Goal: Task Accomplishment & Management: Complete application form

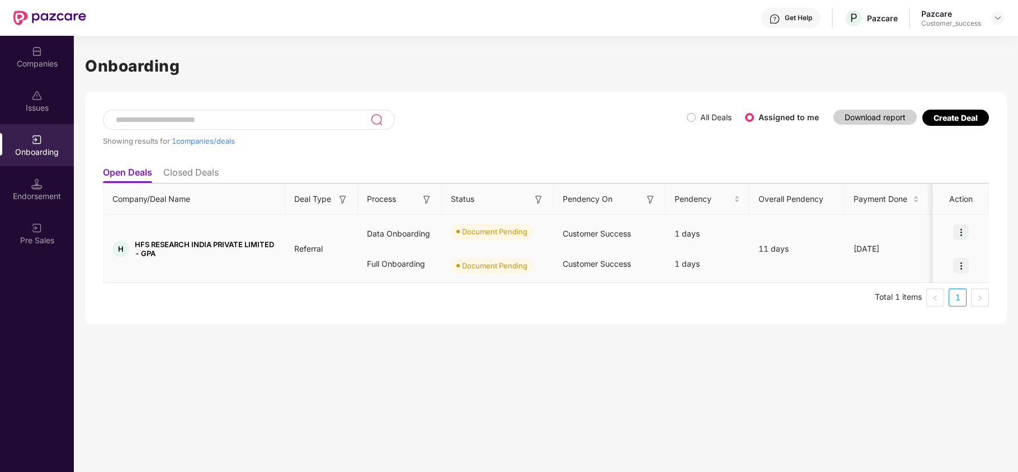
click at [959, 233] on img at bounding box center [961, 232] width 16 height 16
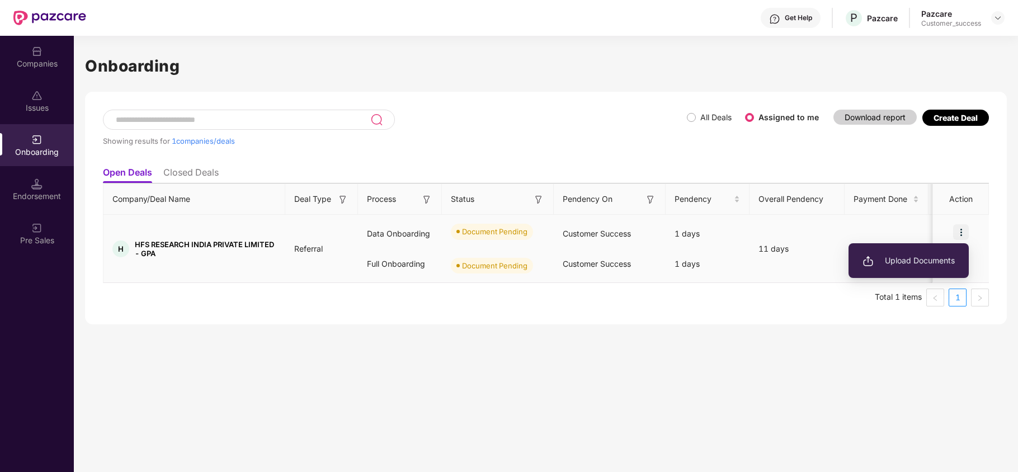
click at [898, 271] on li "Upload Documents" at bounding box center [908, 260] width 120 height 23
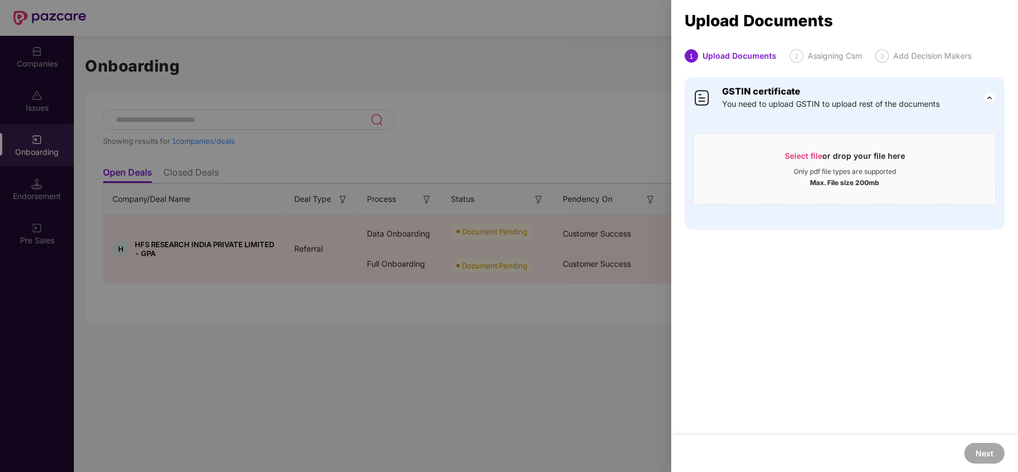
click at [519, 92] on div at bounding box center [509, 236] width 1018 height 472
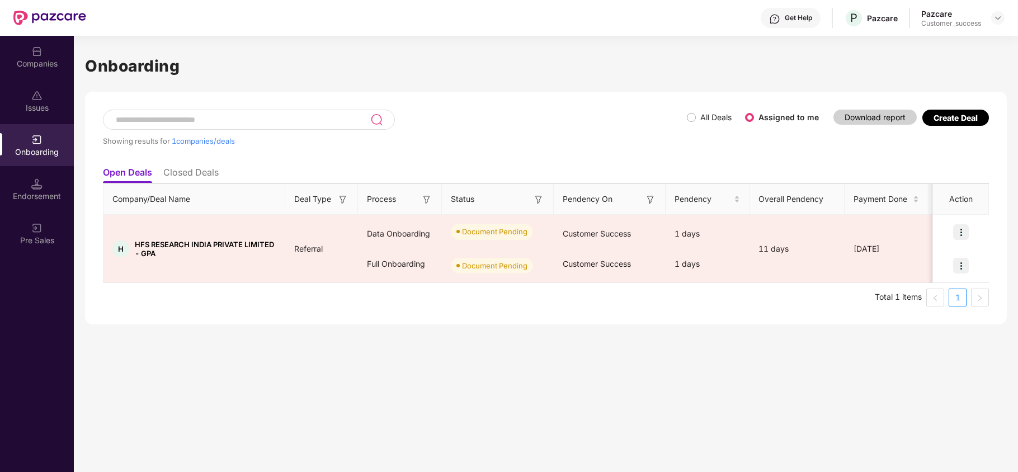
click at [56, 67] on div "Companies" at bounding box center [37, 63] width 74 height 11
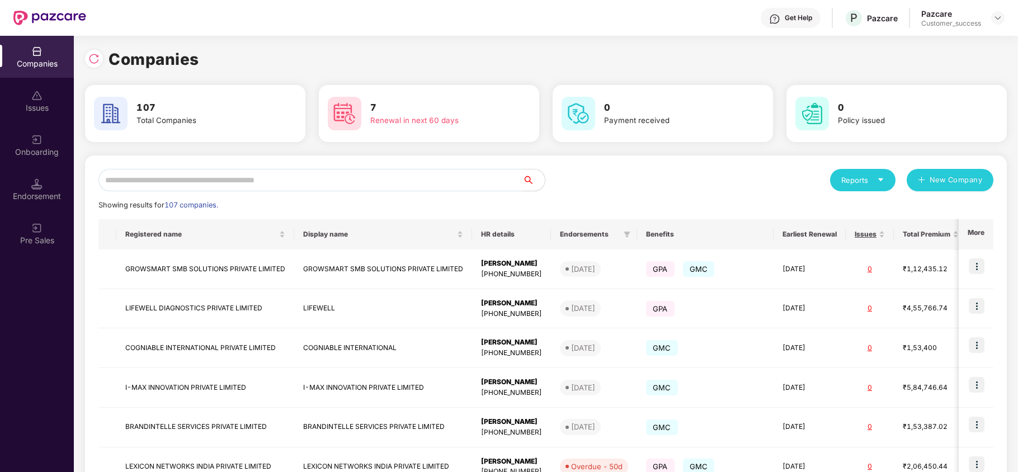
click at [185, 177] on input "text" at bounding box center [310, 180] width 424 height 22
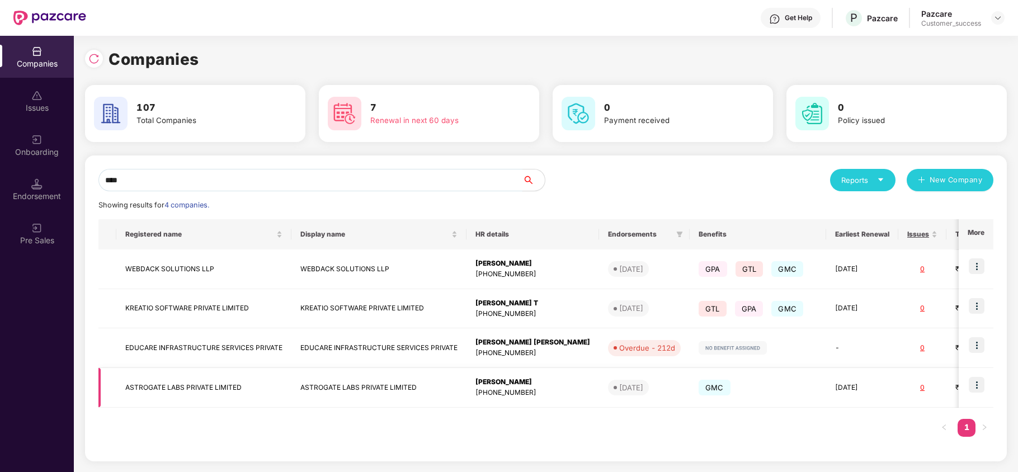
type input "****"
click at [980, 385] on img at bounding box center [976, 385] width 16 height 16
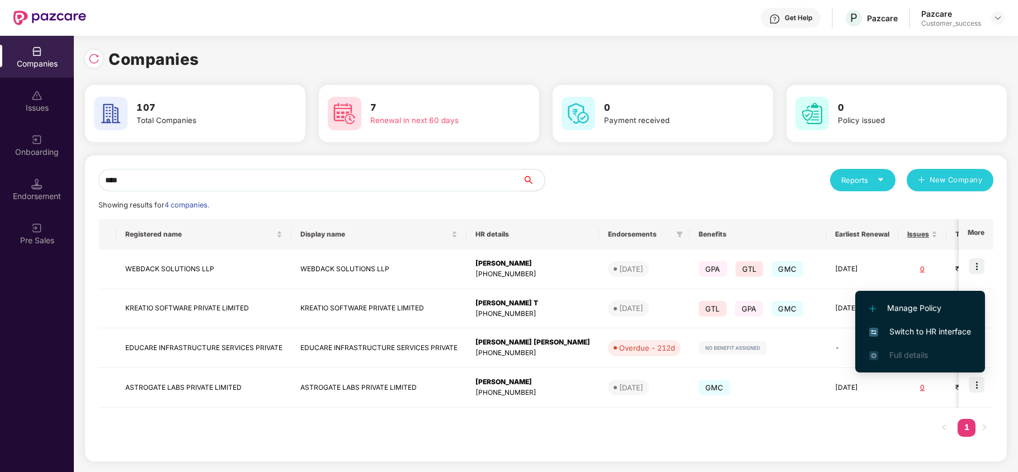
click at [942, 329] on span "Switch to HR interface" at bounding box center [920, 331] width 102 height 12
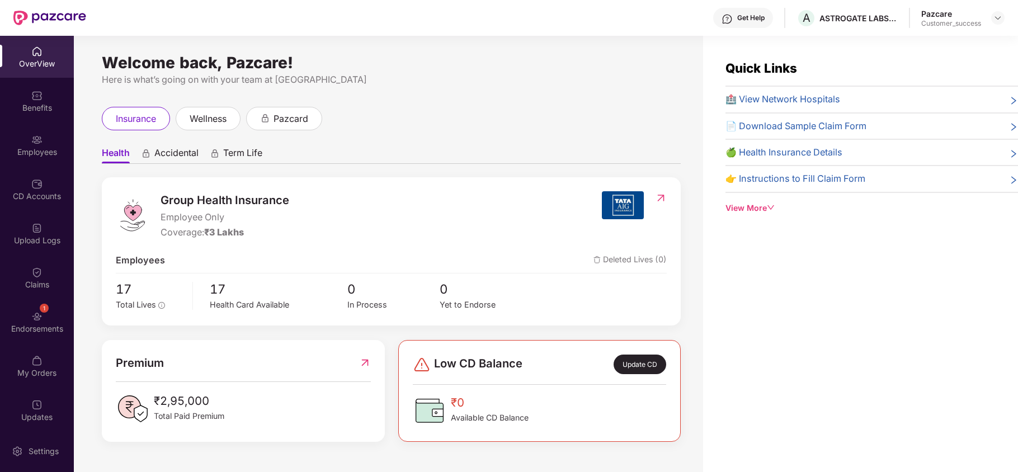
click at [56, 144] on div "Employees" at bounding box center [37, 145] width 74 height 42
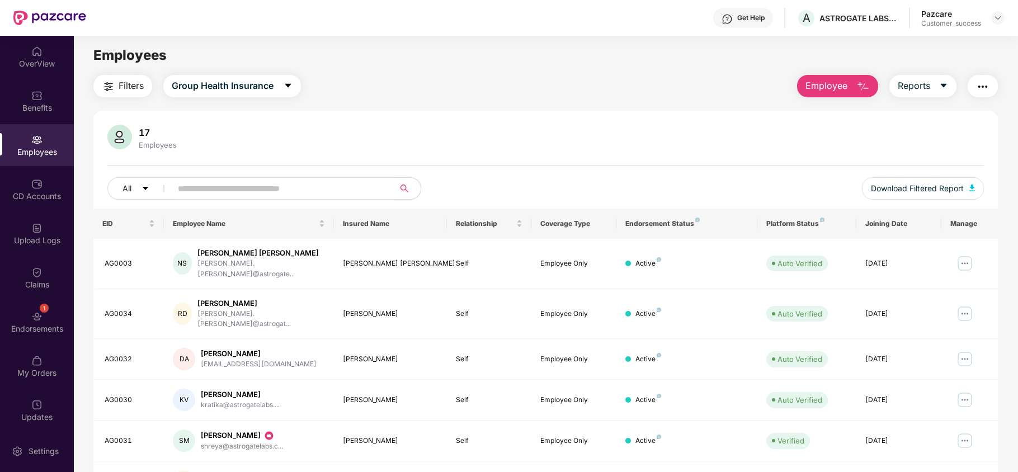
click at [249, 190] on input "text" at bounding box center [278, 188] width 201 height 17
paste input "*******"
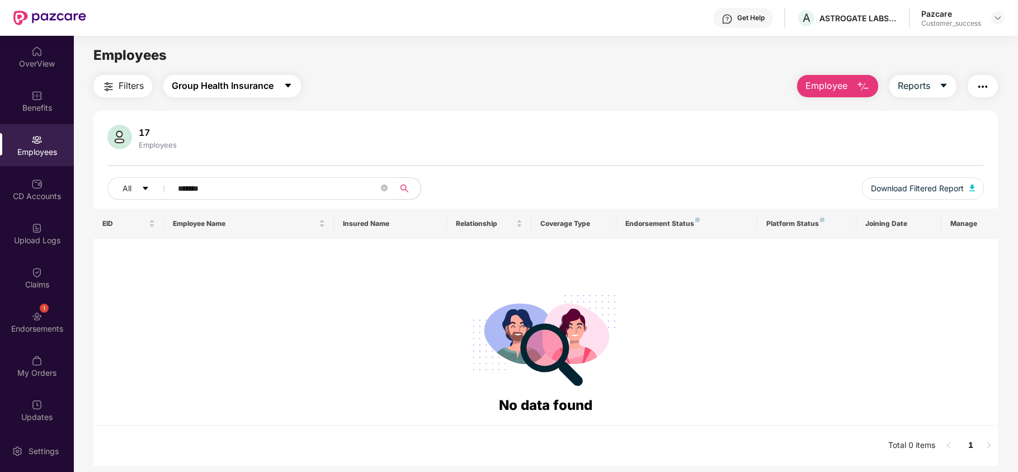
click at [226, 92] on span "Group Health Insurance" at bounding box center [223, 86] width 102 height 14
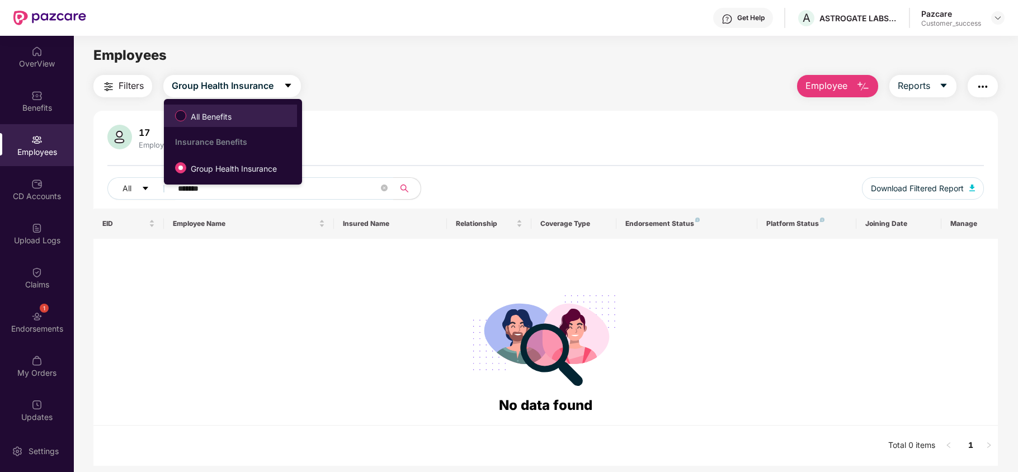
click at [195, 117] on span "All Benefits" at bounding box center [211, 117] width 50 height 12
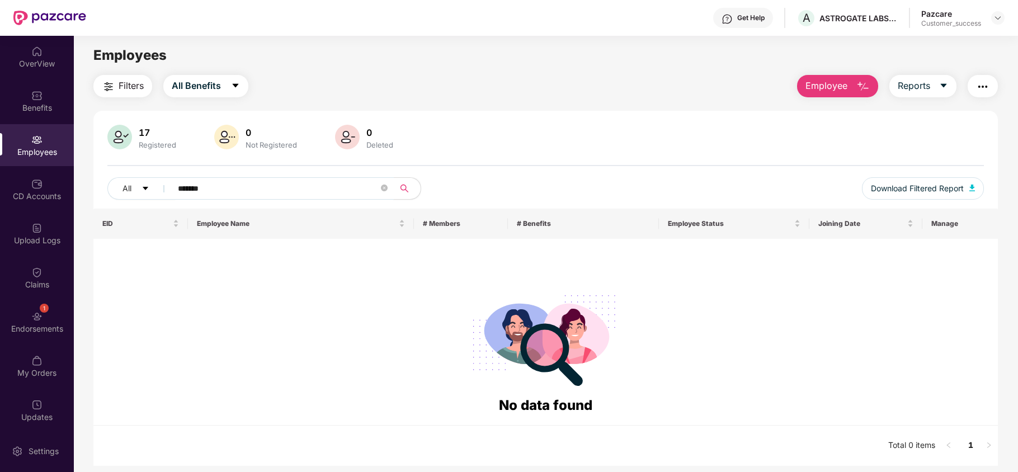
click at [196, 186] on input "*******" at bounding box center [278, 188] width 201 height 17
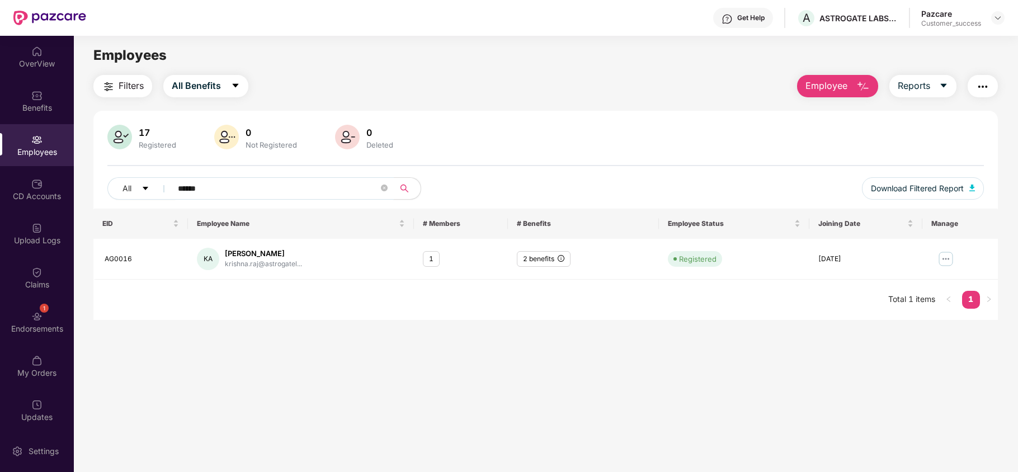
type input "******"
click at [939, 257] on img at bounding box center [946, 259] width 18 height 18
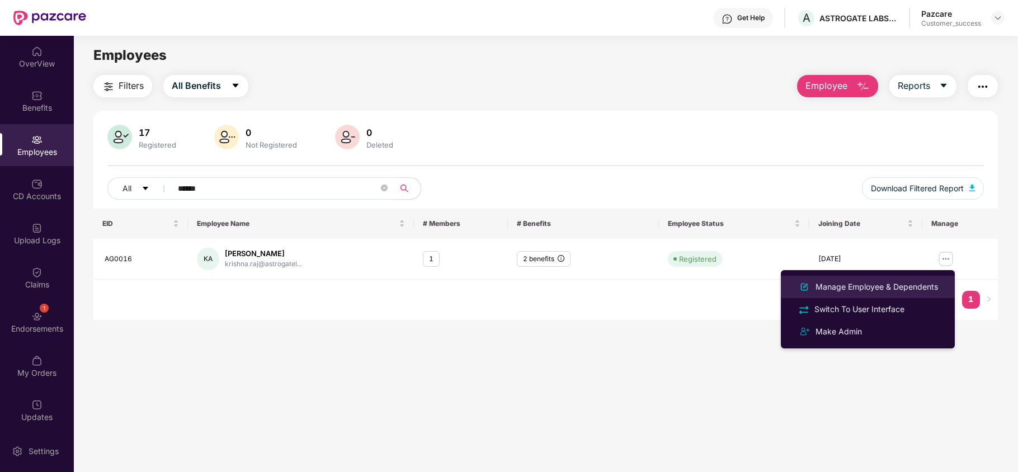
click at [881, 286] on div "Manage Employee & Dependents" at bounding box center [876, 287] width 127 height 12
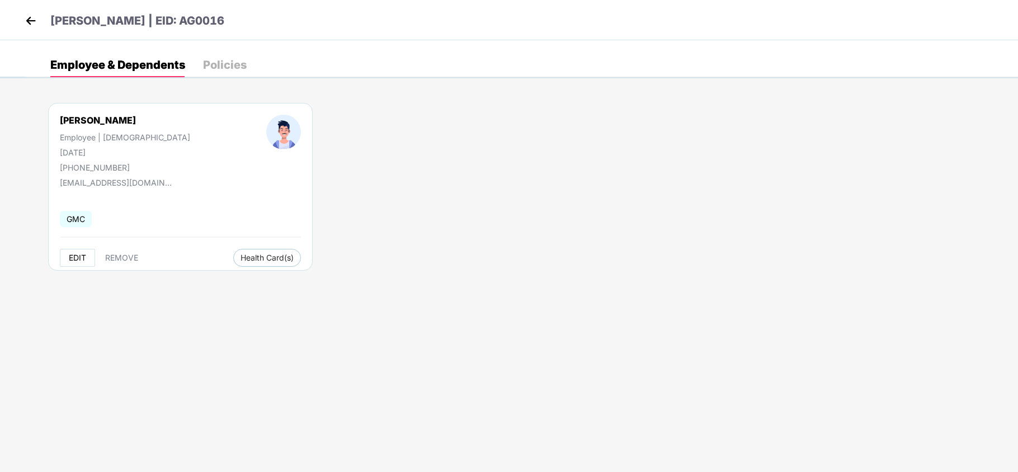
click at [76, 262] on span "EDIT" at bounding box center [77, 257] width 17 height 9
select select "****"
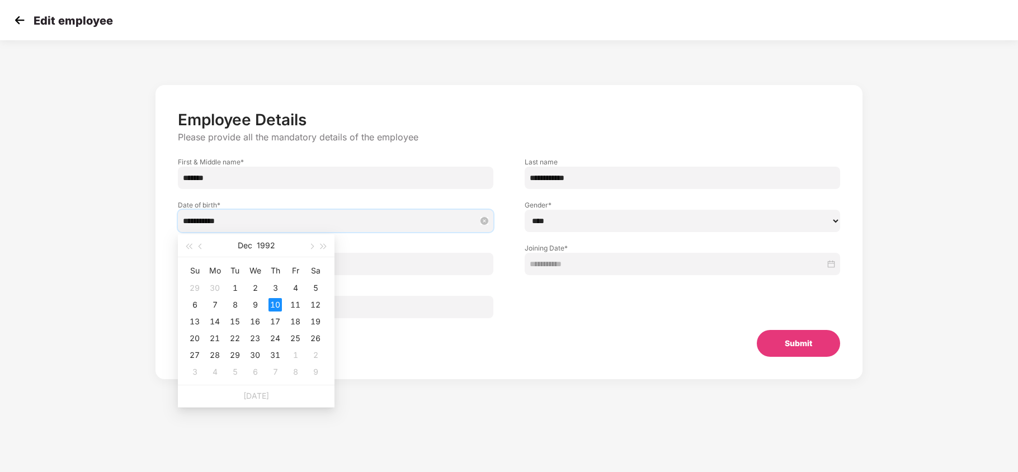
click at [197, 224] on input "**********" at bounding box center [330, 221] width 294 height 12
type input "**********"
click at [309, 308] on div "12" at bounding box center [315, 304] width 13 height 13
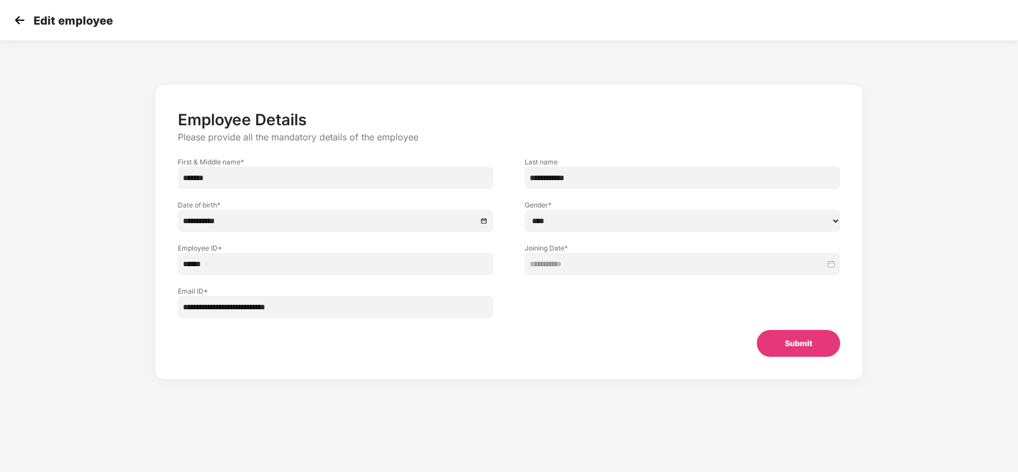
click at [775, 349] on button "Submit" at bounding box center [797, 343] width 83 height 27
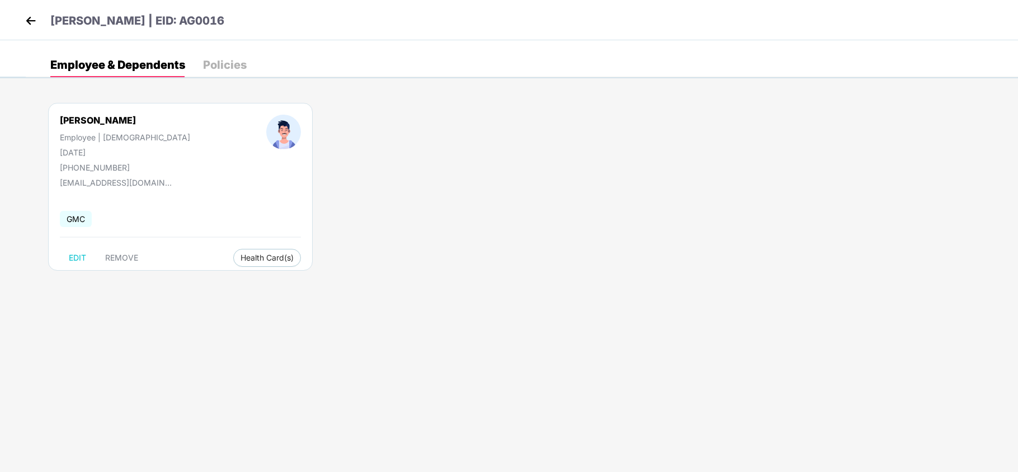
click at [28, 23] on img at bounding box center [30, 20] width 17 height 17
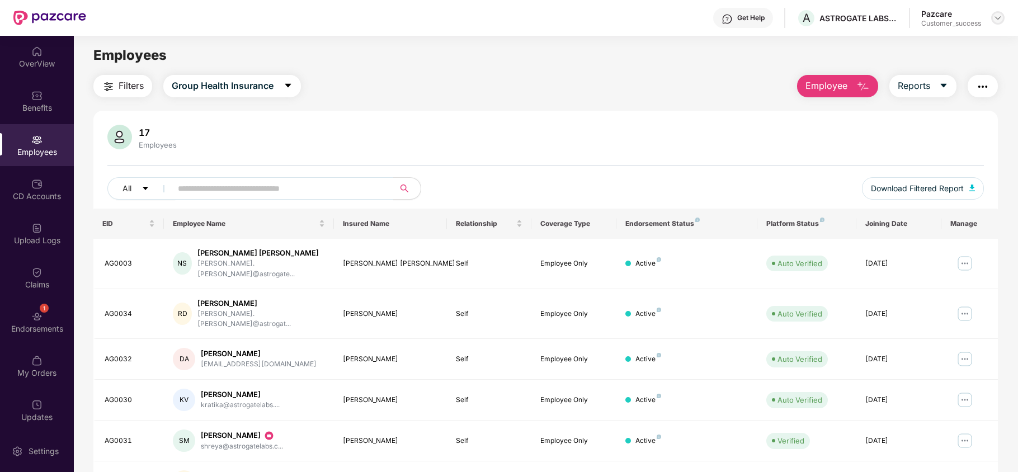
click at [994, 16] on img at bounding box center [997, 17] width 9 height 9
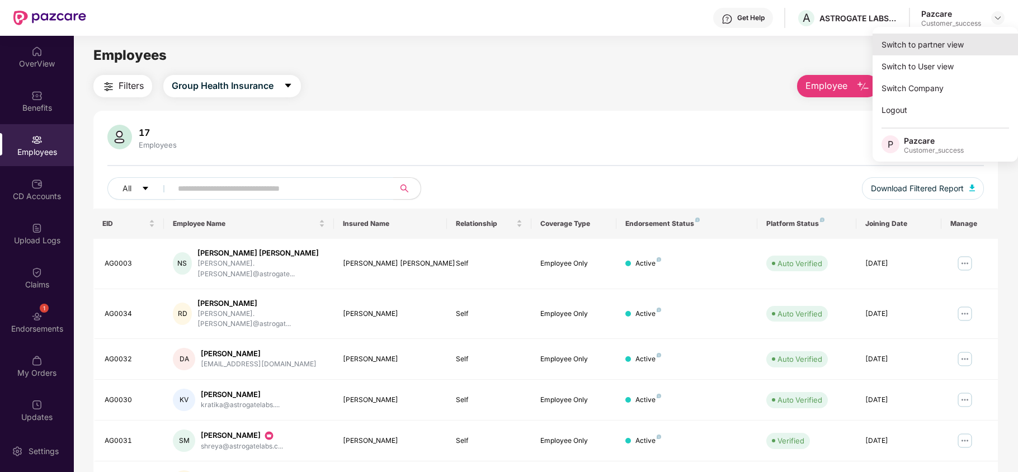
click at [971, 52] on div "Switch to partner view" at bounding box center [944, 45] width 145 height 22
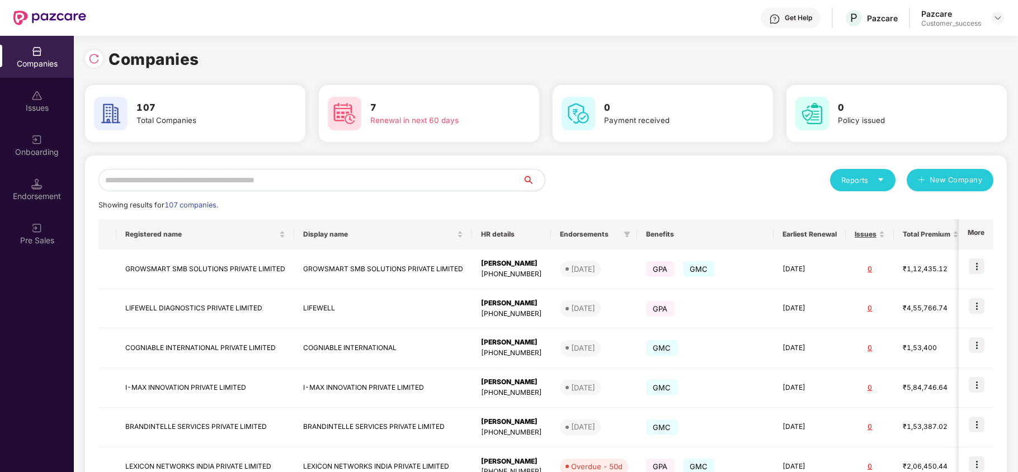
click at [431, 179] on input "text" at bounding box center [310, 180] width 424 height 22
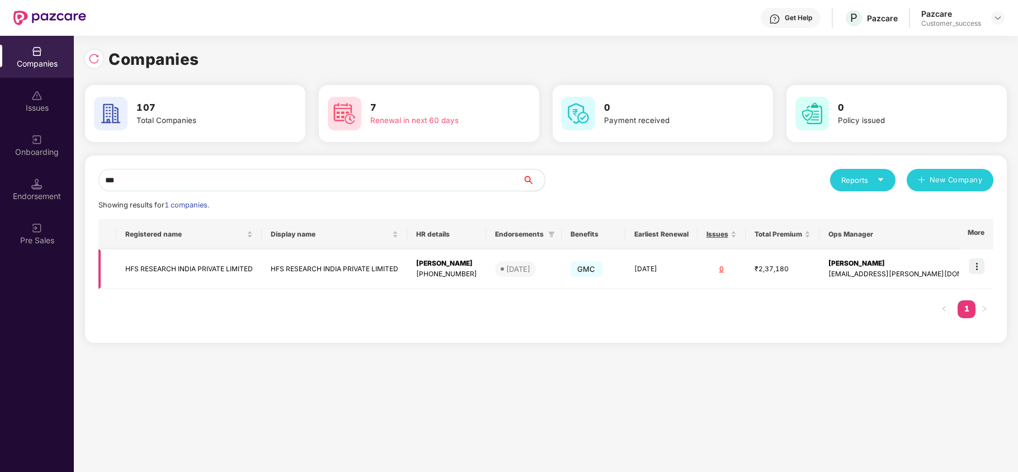
type input "***"
click at [196, 271] on td "HFS RESEARCH INDIA PRIVATE LIMITED" at bounding box center [188, 269] width 145 height 40
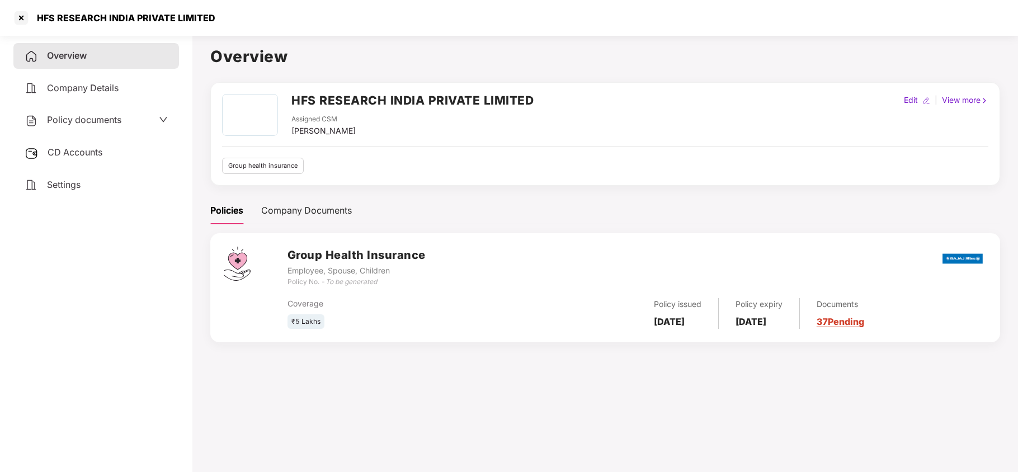
click at [94, 119] on span "Policy documents" at bounding box center [84, 119] width 74 height 11
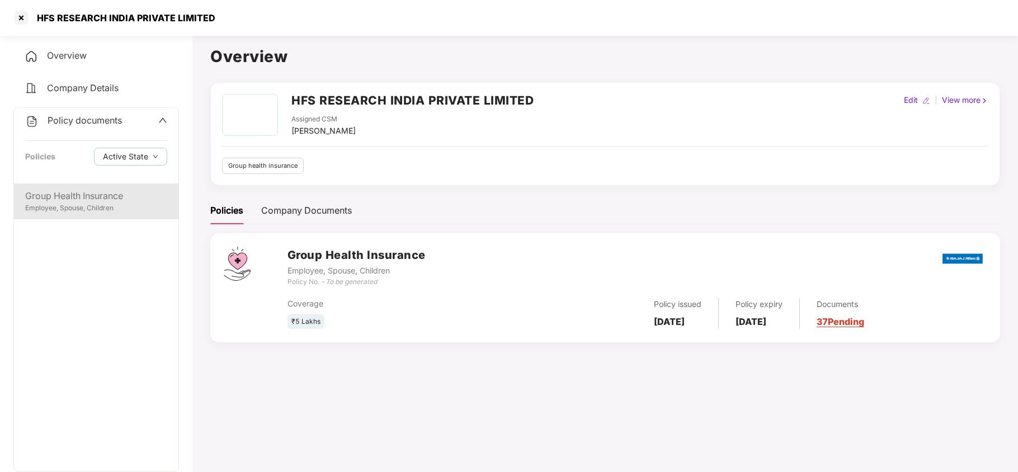
click at [74, 198] on div "Group Health Insurance" at bounding box center [96, 196] width 142 height 14
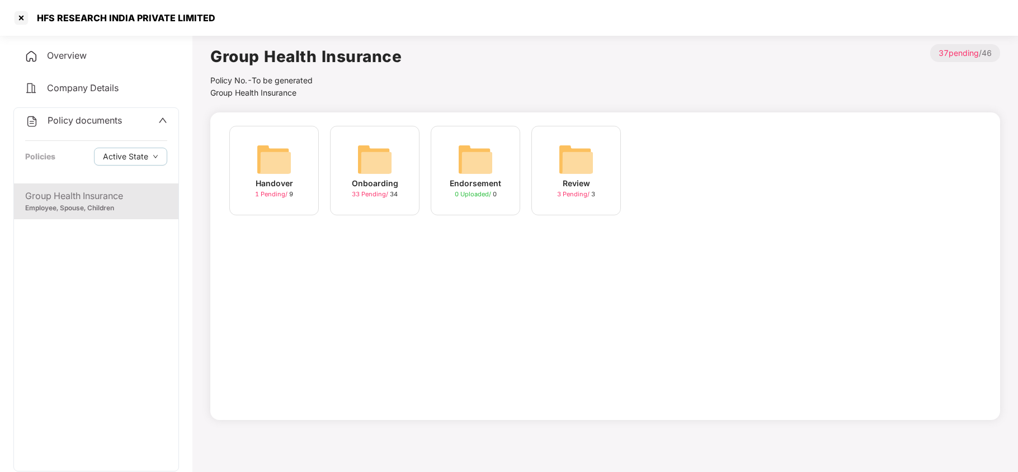
click at [68, 83] on span "Company Details" at bounding box center [83, 87] width 72 height 11
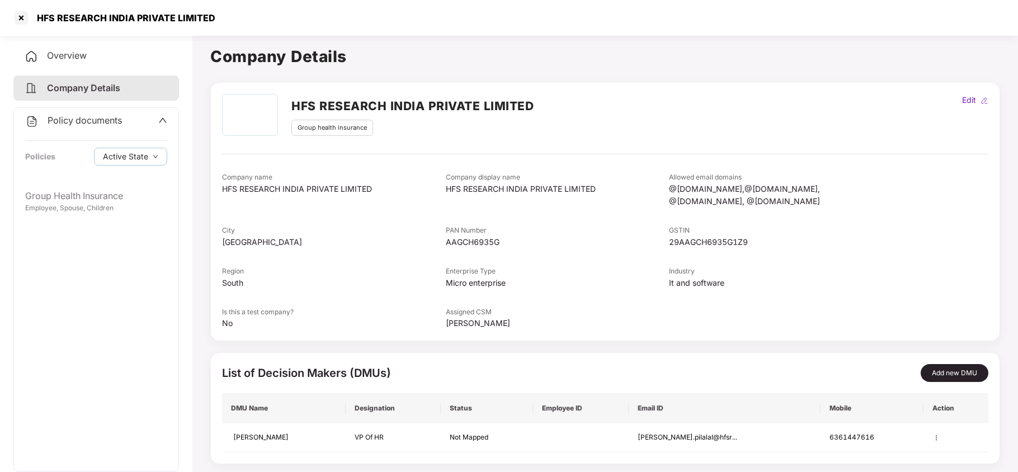
click at [82, 61] on div "Overview" at bounding box center [95, 56] width 165 height 26
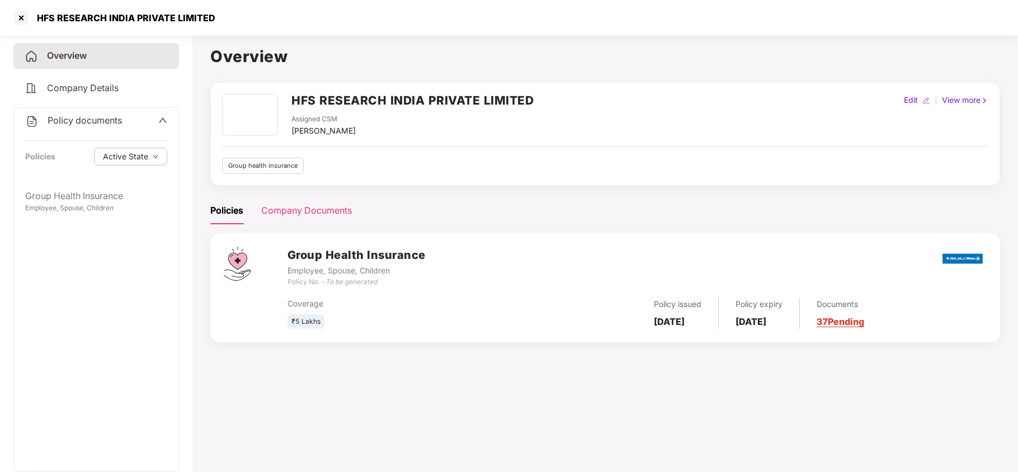
click at [284, 205] on div "Company Documents" at bounding box center [306, 211] width 91 height 14
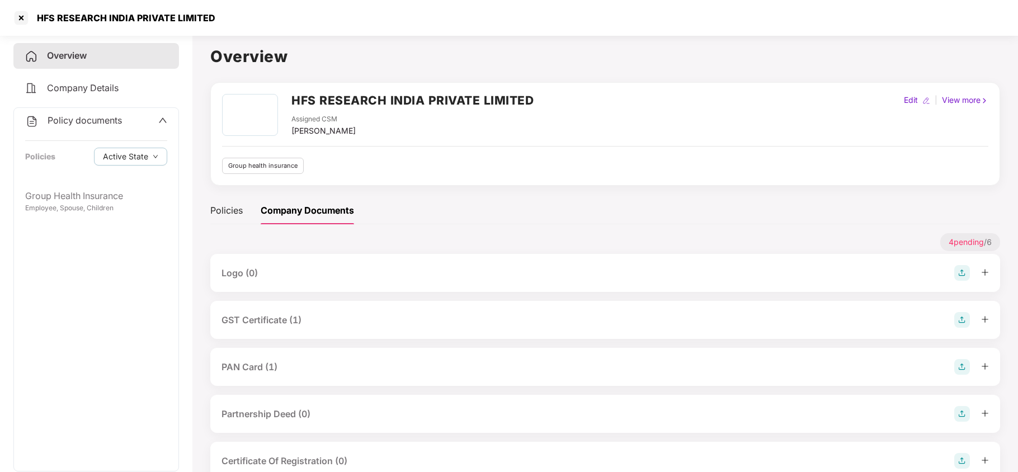
click at [289, 313] on div "GST Certificate (1)" at bounding box center [261, 320] width 80 height 14
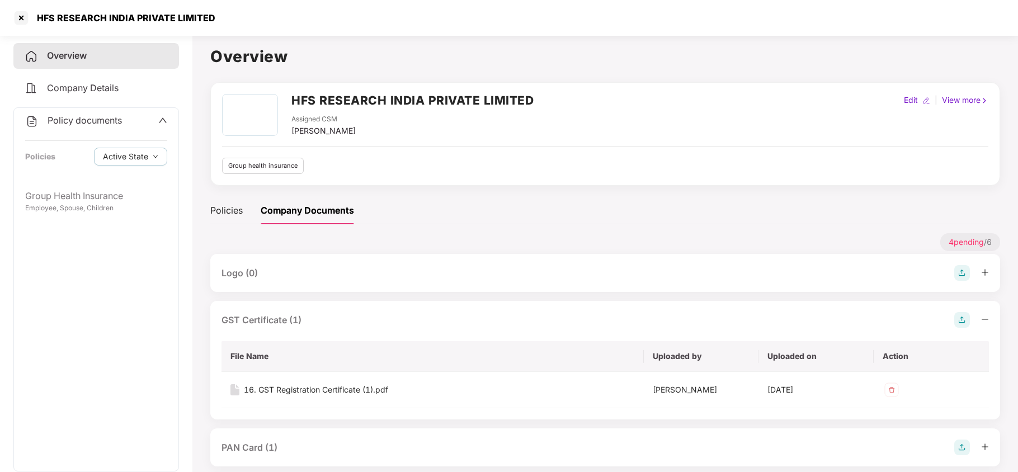
scroll to position [41, 0]
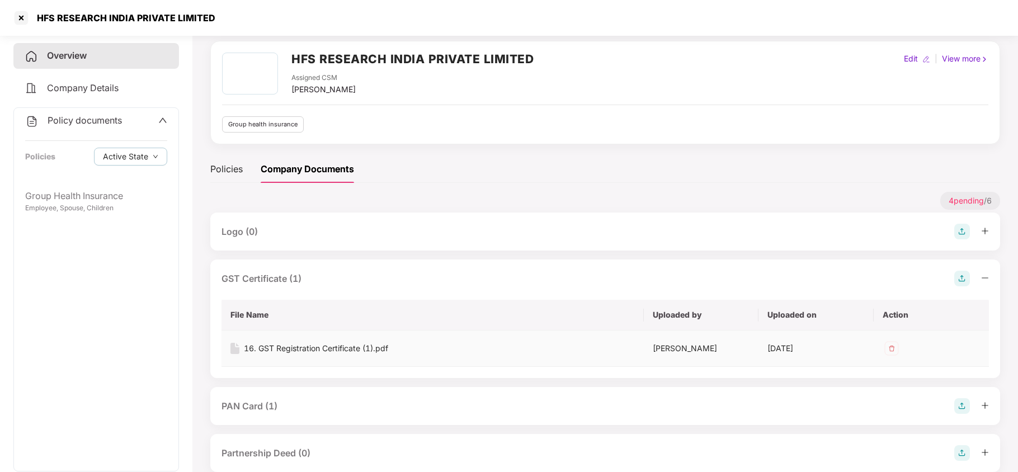
click at [370, 350] on div "16. GST Registration Certificate (1).pdf" at bounding box center [316, 348] width 144 height 12
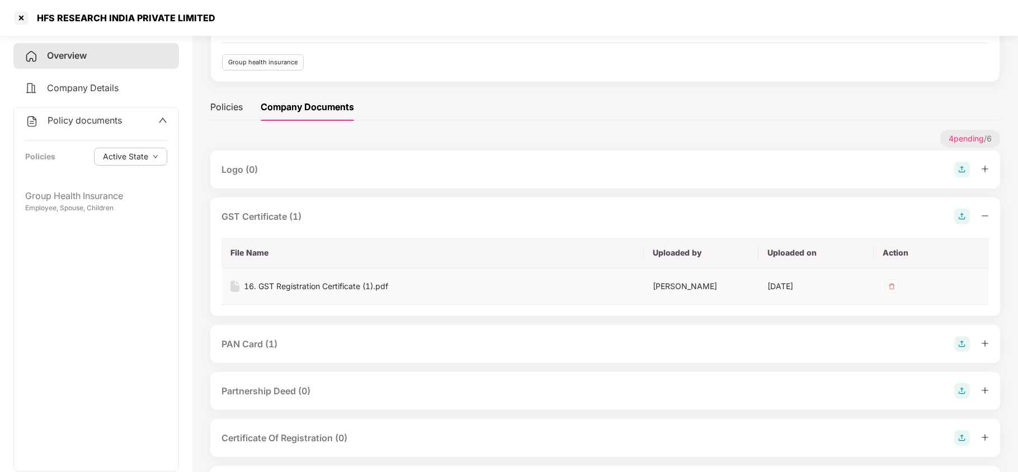
scroll to position [104, 0]
click at [298, 349] on div "PAN Card (1)" at bounding box center [604, 343] width 767 height 16
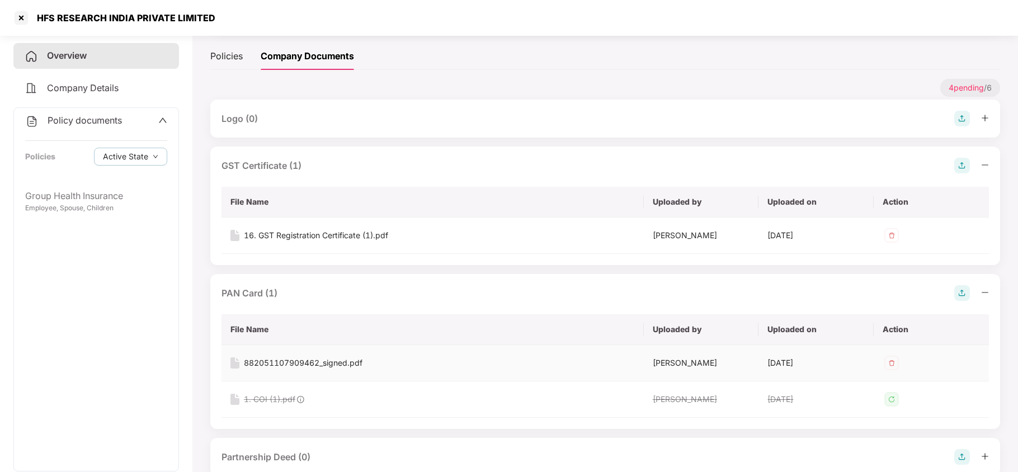
scroll to position [155, 0]
click at [342, 365] on div "882051107909462_signed.pdf" at bounding box center [303, 362] width 119 height 12
click at [23, 13] on div at bounding box center [21, 18] width 18 height 18
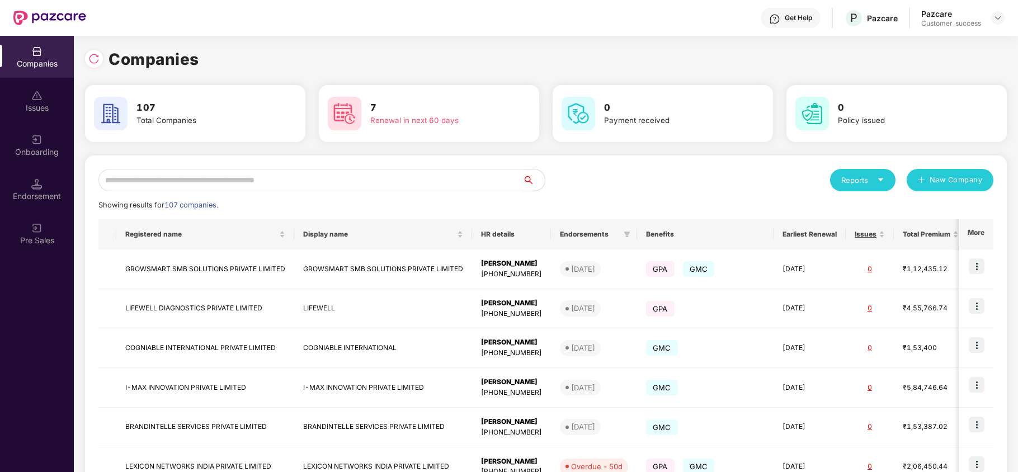
click at [230, 179] on input "text" at bounding box center [310, 180] width 424 height 22
click at [38, 144] on div "Onboarding" at bounding box center [37, 145] width 74 height 42
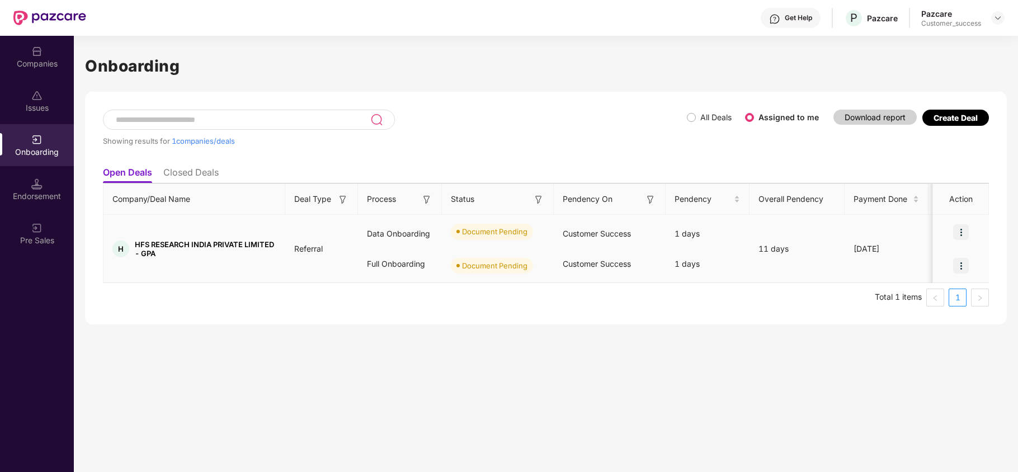
click at [957, 233] on img at bounding box center [961, 232] width 16 height 16
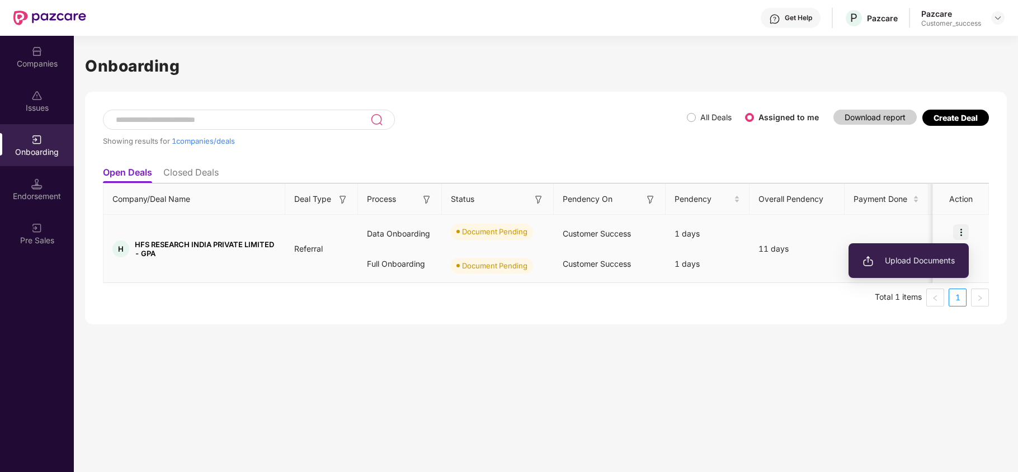
click at [915, 267] on li "Upload Documents" at bounding box center [908, 260] width 120 height 23
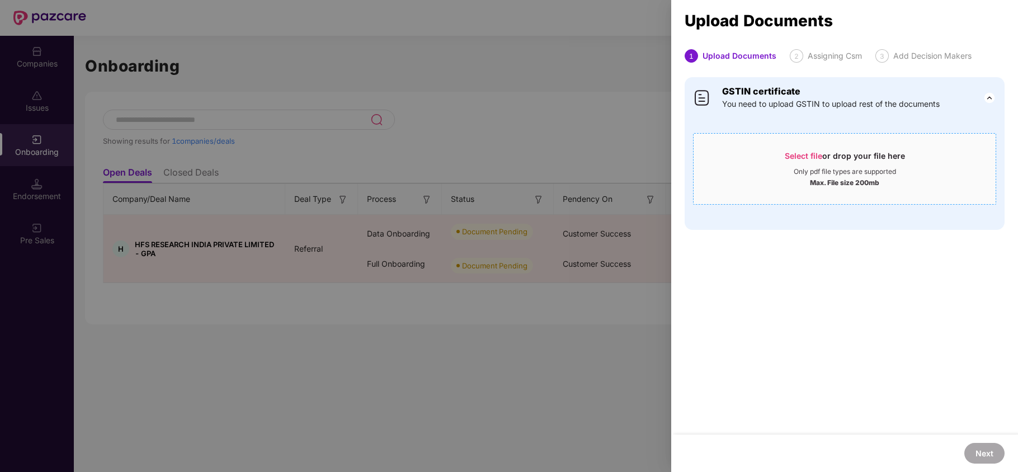
click at [805, 163] on div "Select file or drop your file here" at bounding box center [844, 158] width 120 height 17
click at [803, 155] on span "Select file" at bounding box center [802, 156] width 37 height 10
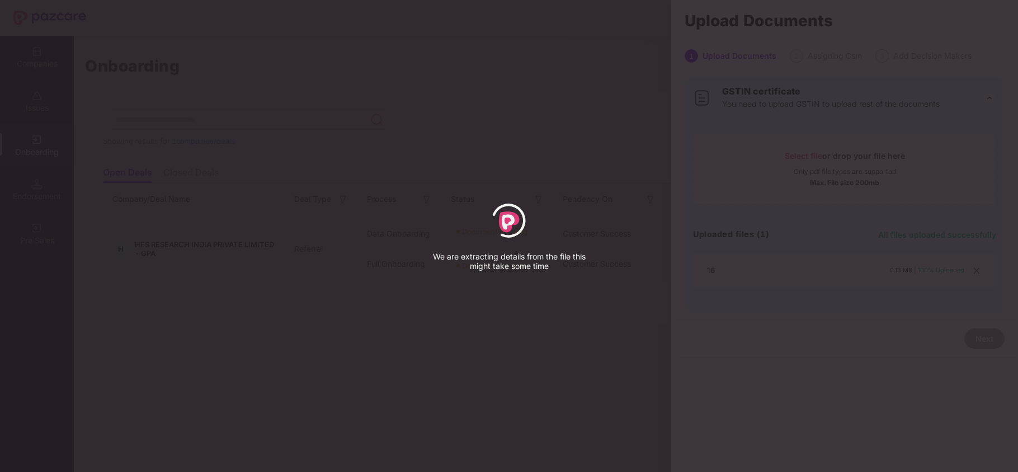
select select "*****"
select select "**********"
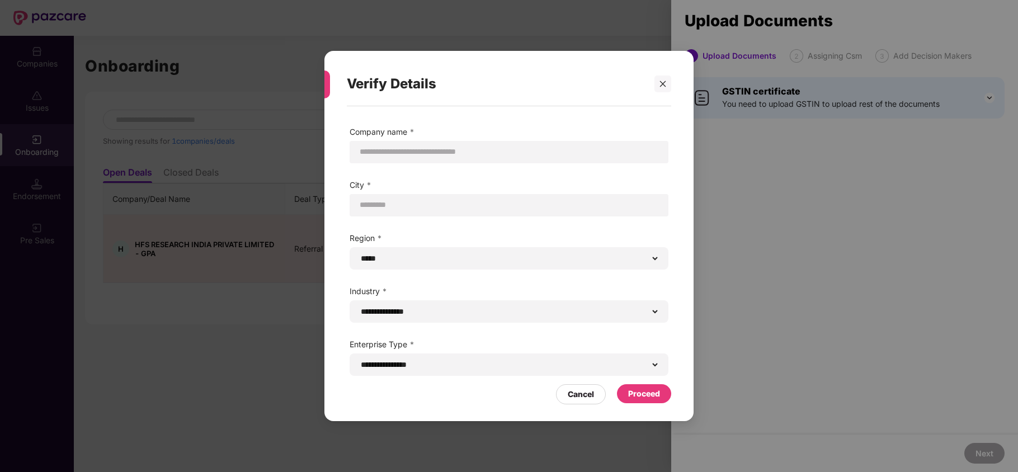
click at [654, 394] on div "Proceed" at bounding box center [644, 393] width 32 height 12
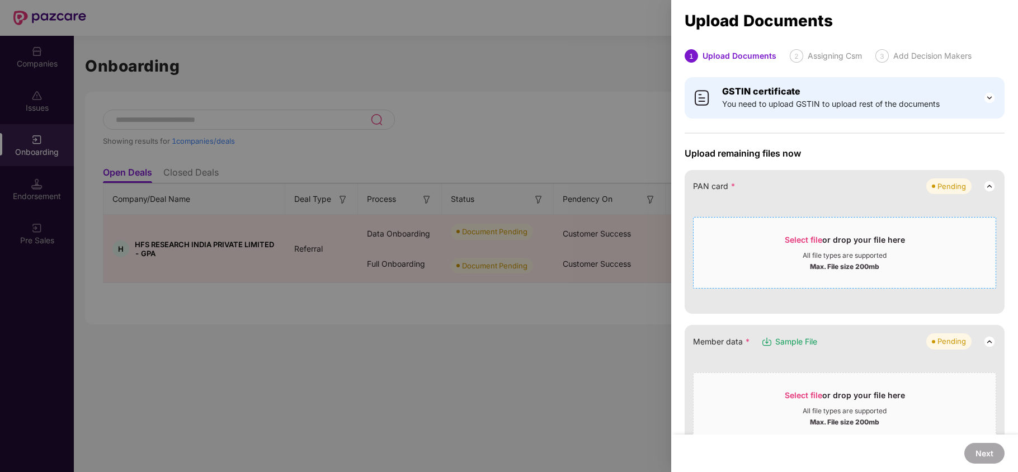
click at [797, 229] on span "Select file or drop your file here All file types are supported Max. File size …" at bounding box center [844, 253] width 302 height 54
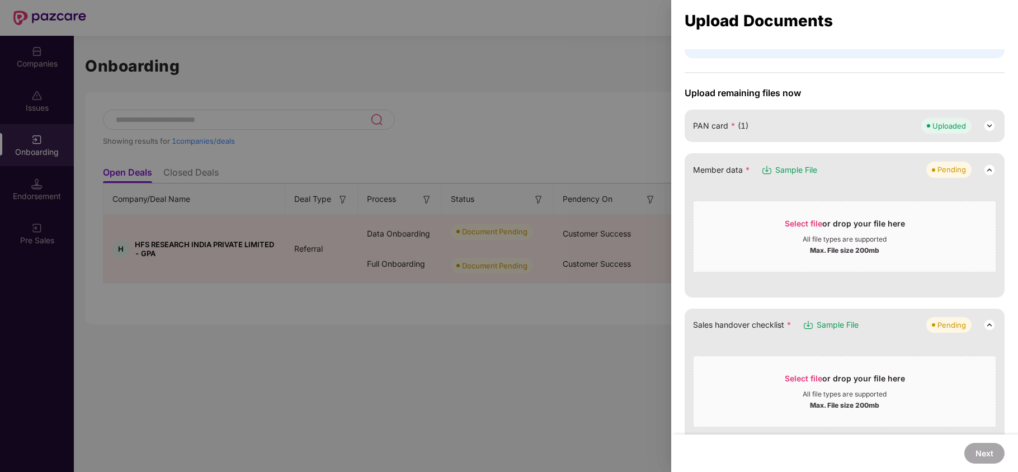
scroll to position [67, 0]
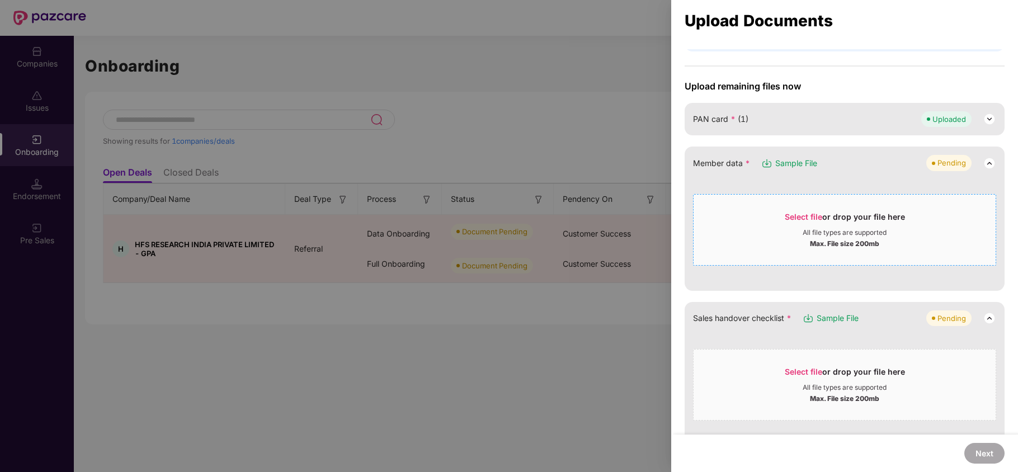
click at [784, 221] on span "Select file" at bounding box center [802, 217] width 37 height 10
click at [961, 186] on div "Member data * Sample File Pending Select file or drop your file here All file t…" at bounding box center [844, 218] width 320 height 144
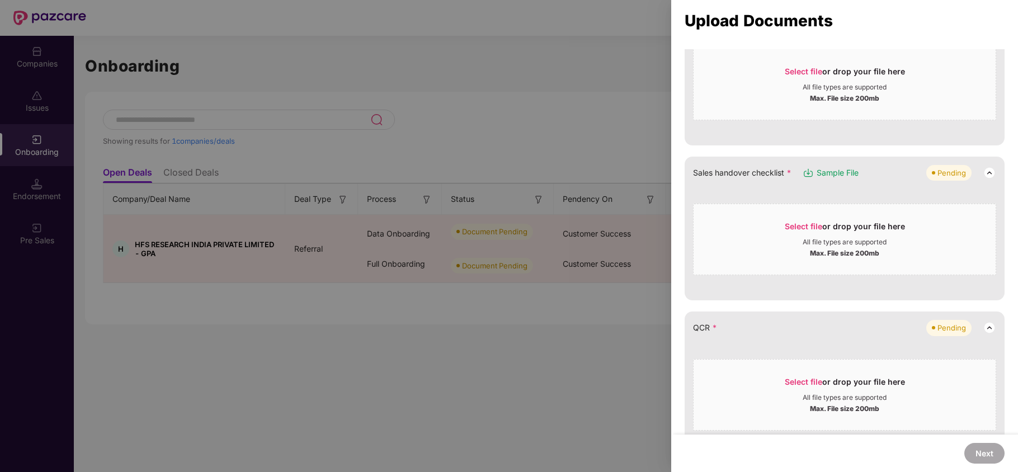
scroll to position [219, 0]
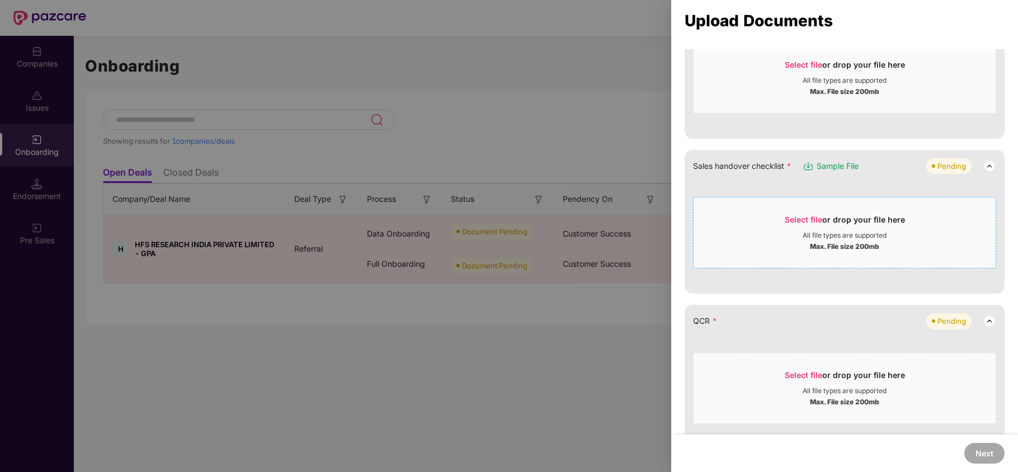
click at [811, 222] on span "Select file" at bounding box center [802, 220] width 37 height 10
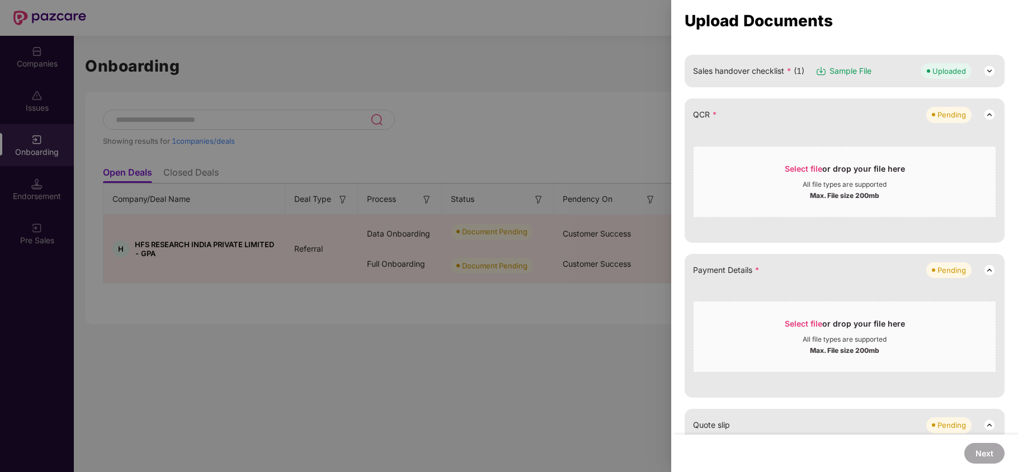
scroll to position [315, 0]
click at [806, 167] on span "Select file" at bounding box center [802, 168] width 37 height 10
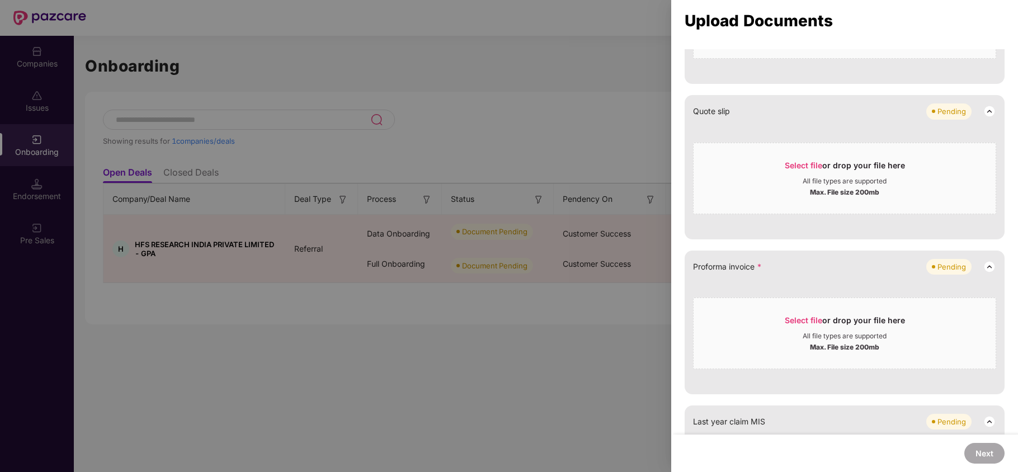
scroll to position [517, 0]
click at [782, 167] on div "Select file or drop your file here" at bounding box center [844, 167] width 302 height 17
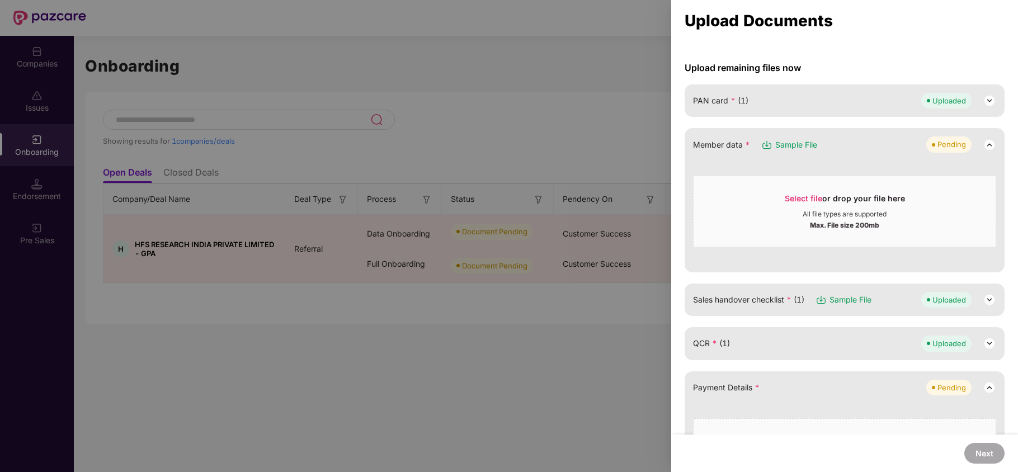
scroll to position [0, 0]
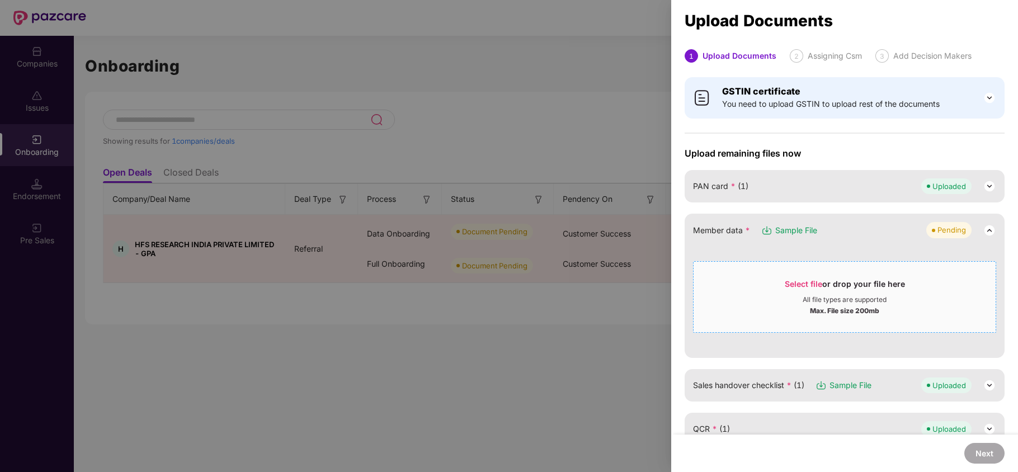
click at [808, 269] on div "Select file or drop your file here All file types are supported Max. File size …" at bounding box center [844, 297] width 303 height 72
click at [787, 281] on span "Select file" at bounding box center [802, 284] width 37 height 10
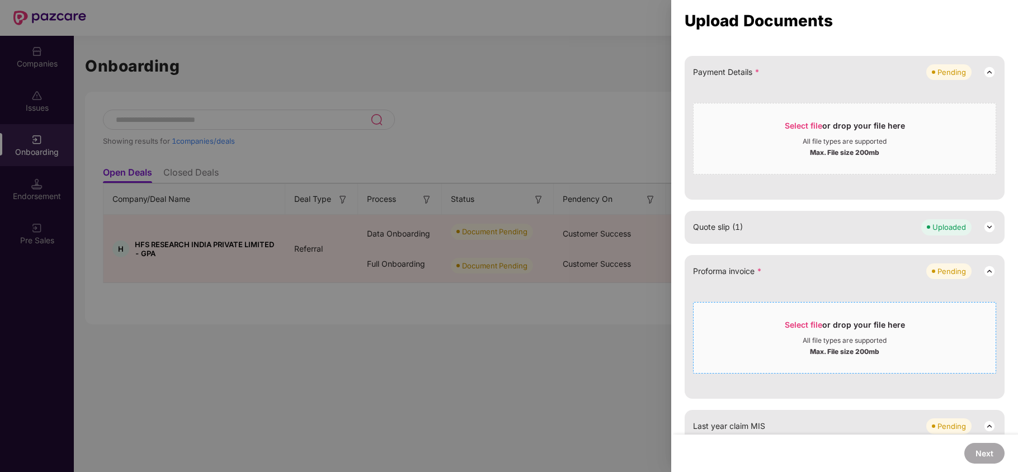
scroll to position [291, 0]
click at [808, 314] on span "Select file or drop your file here All file types are supported Max. File size …" at bounding box center [844, 336] width 302 height 54
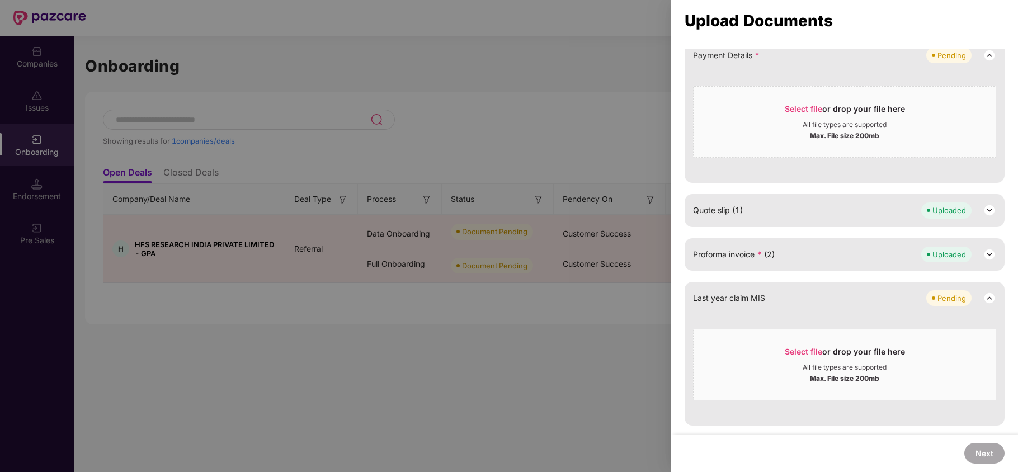
scroll to position [305, 0]
click at [791, 127] on div "All file types are supported" at bounding box center [844, 125] width 302 height 9
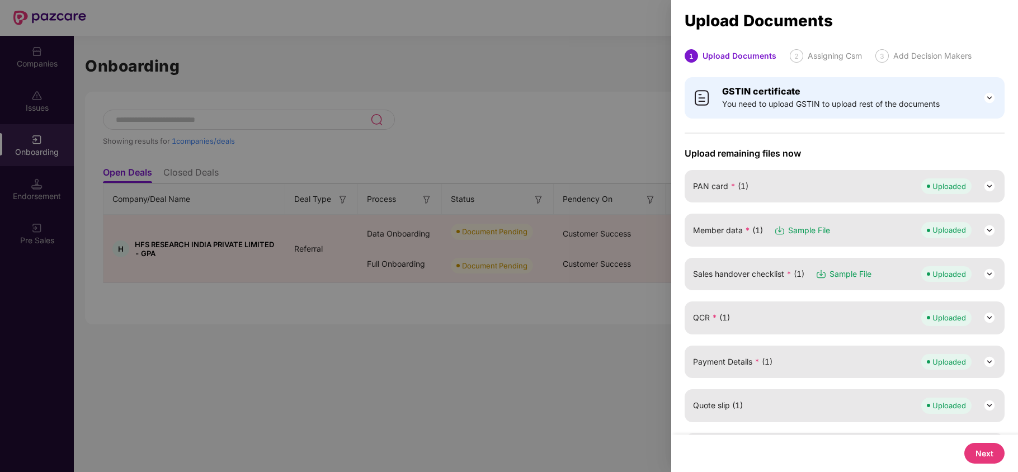
scroll to position [349, 0]
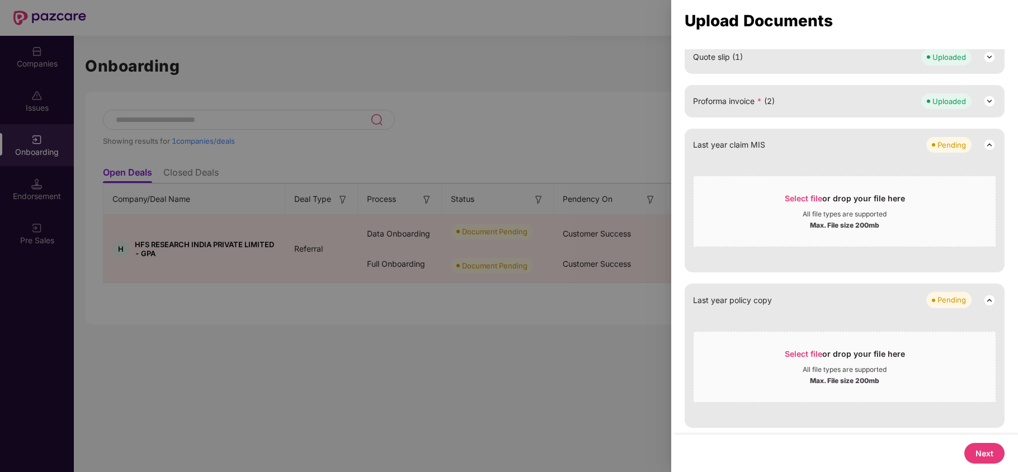
click at [627, 394] on div at bounding box center [509, 236] width 1018 height 472
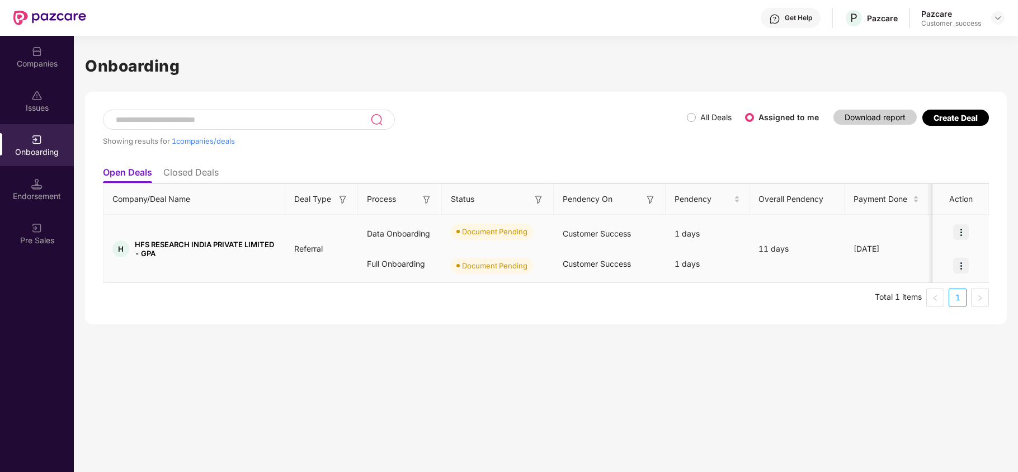
click at [959, 229] on img at bounding box center [961, 232] width 16 height 16
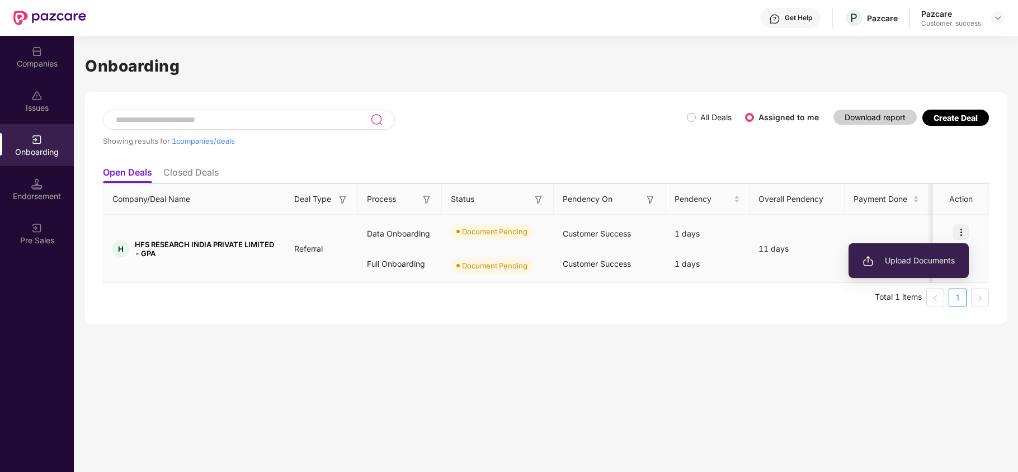
click at [919, 258] on span "Upload Documents" at bounding box center [908, 260] width 92 height 12
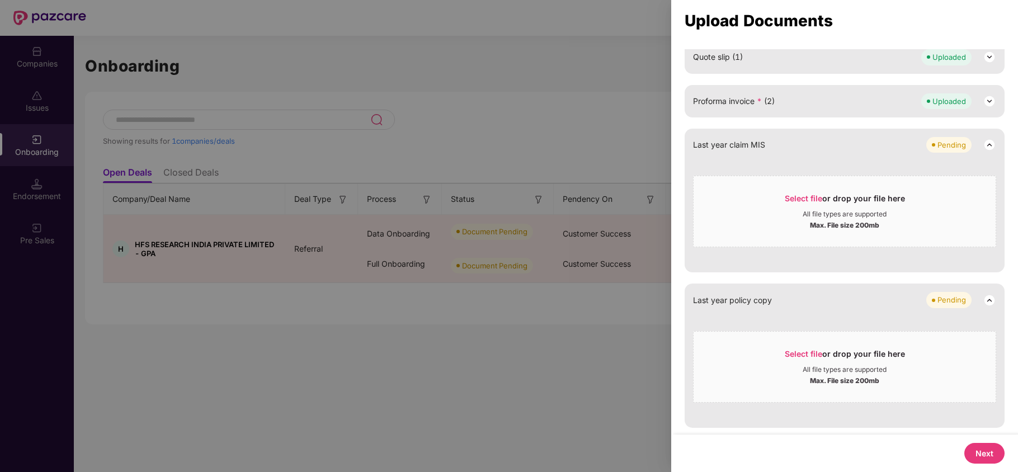
scroll to position [316, 0]
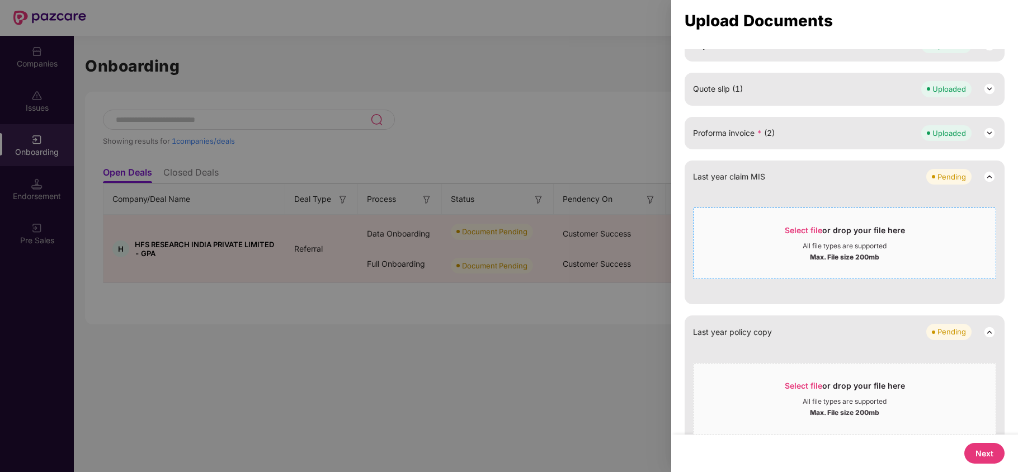
click at [801, 233] on span "Select file" at bounding box center [802, 230] width 37 height 10
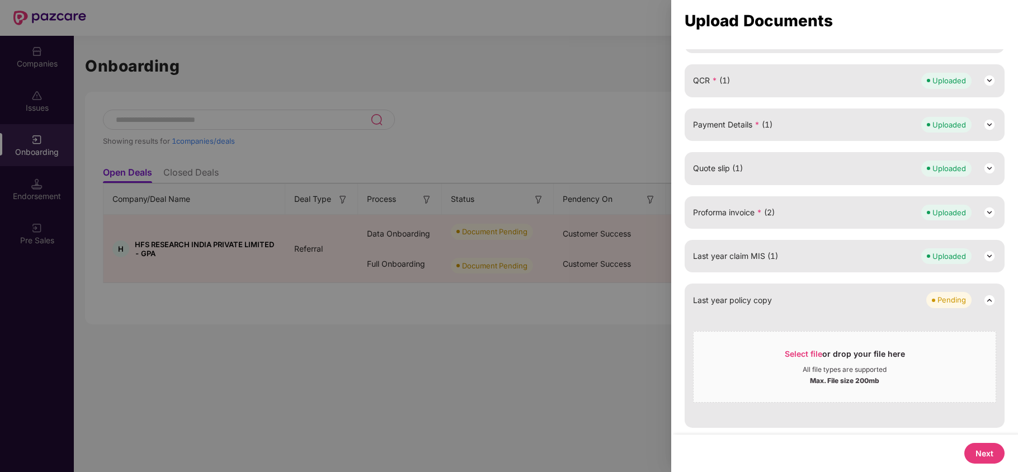
scroll to position [238, 0]
click at [759, 347] on span "Select file or drop your file here All file types are supported Max. File size …" at bounding box center [844, 367] width 302 height 54
click at [799, 349] on span "Select file" at bounding box center [802, 354] width 37 height 10
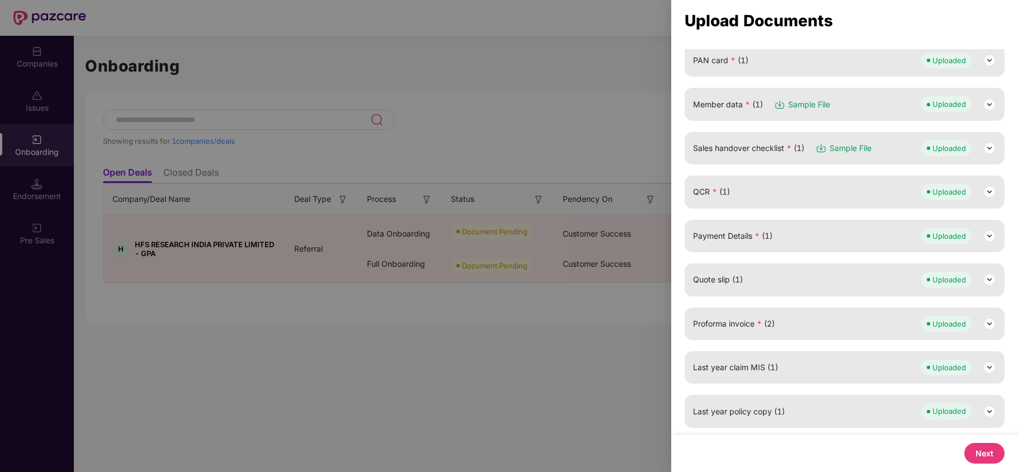
scroll to position [126, 0]
click at [980, 447] on button "Next" at bounding box center [984, 453] width 40 height 21
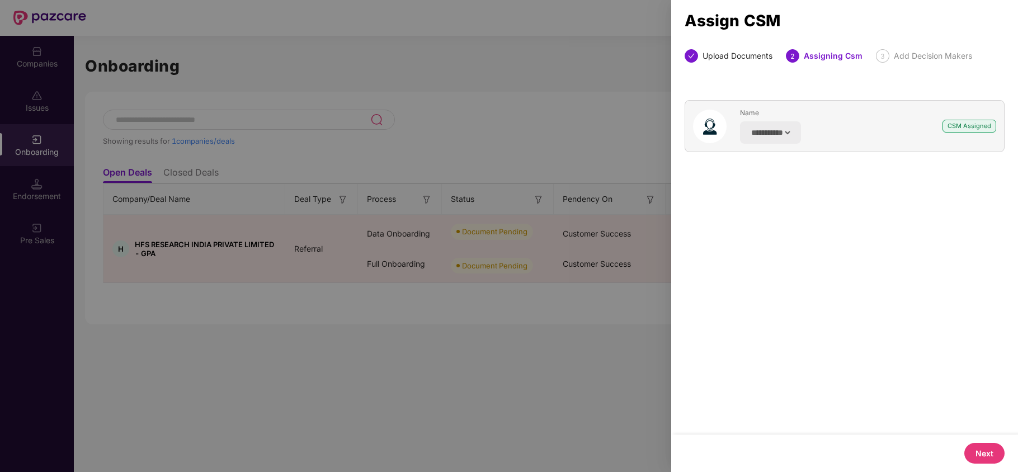
click at [970, 445] on button "Next" at bounding box center [984, 453] width 40 height 21
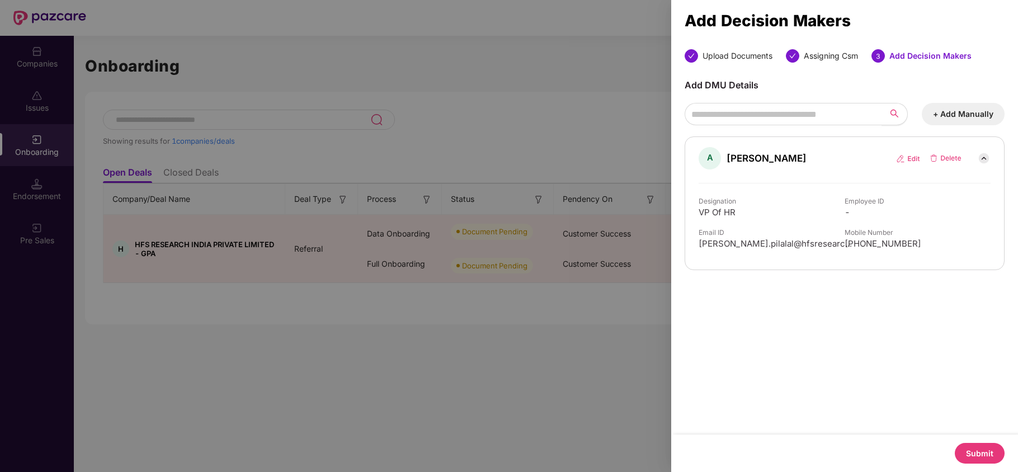
click at [964, 450] on button "Submit" at bounding box center [979, 453] width 50 height 21
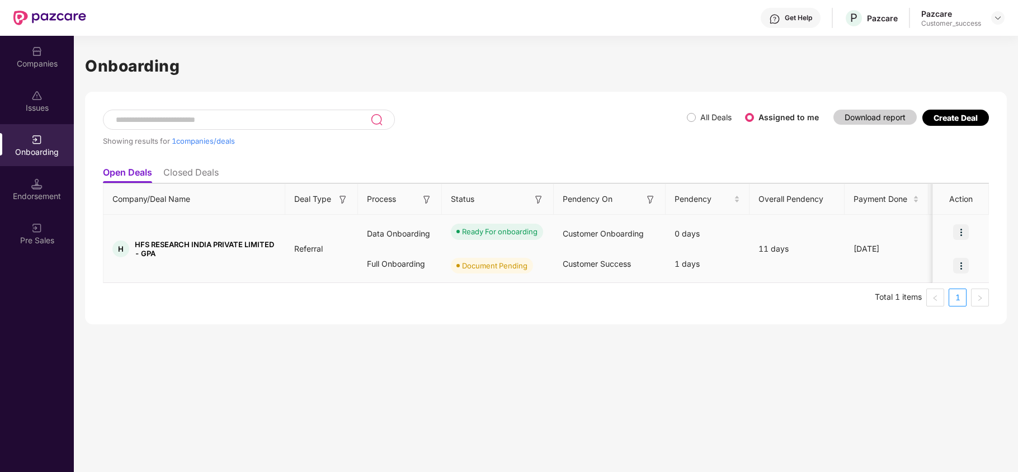
click at [965, 265] on img at bounding box center [961, 266] width 16 height 16
click at [908, 291] on span "Upload Documents" at bounding box center [908, 294] width 92 height 12
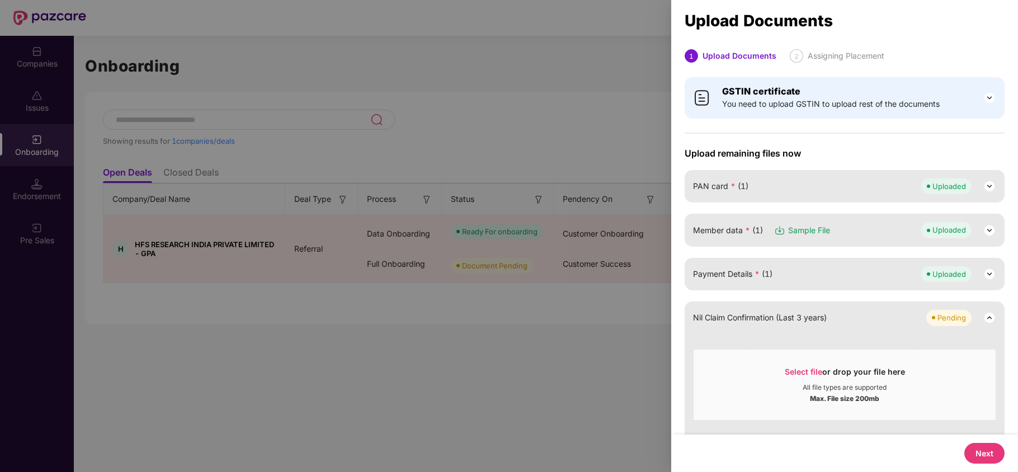
scroll to position [18, 0]
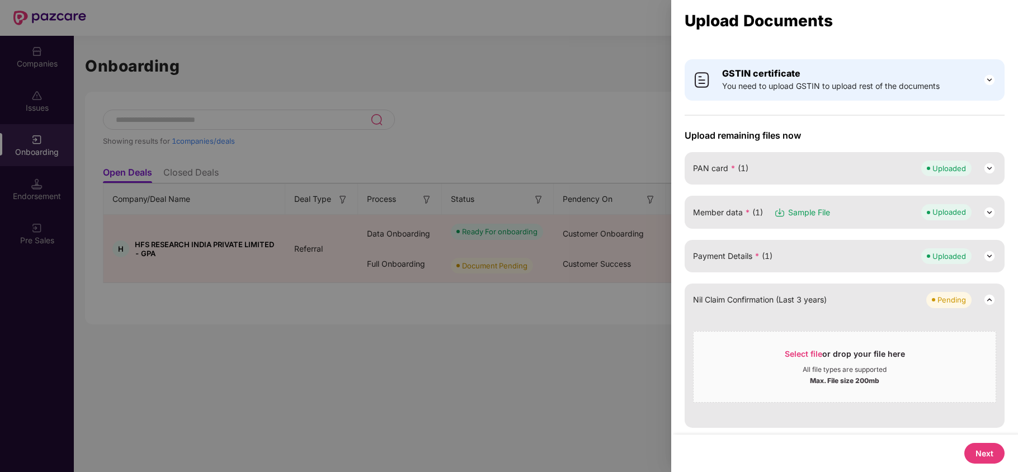
click at [788, 328] on div "Select file or drop your file here All file types are supported Max. File size …" at bounding box center [844, 363] width 303 height 77
click at [790, 354] on span "Select file" at bounding box center [802, 354] width 37 height 10
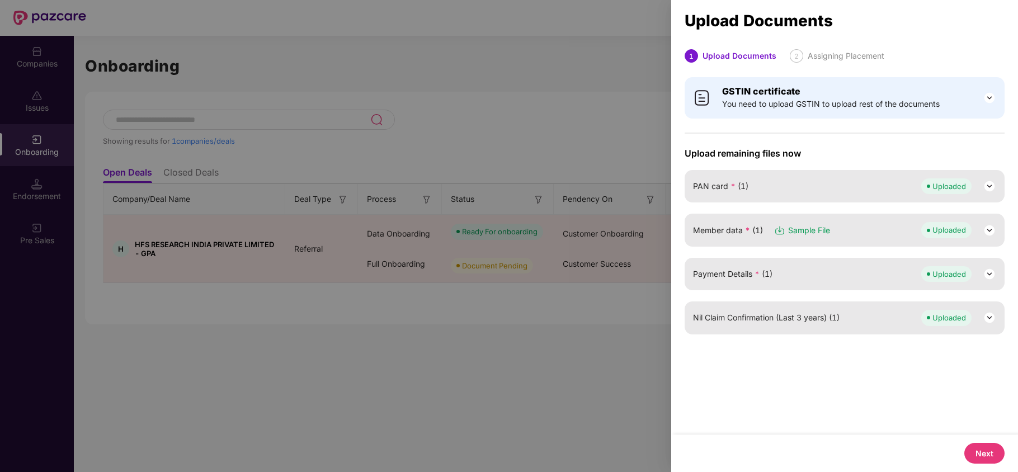
click at [971, 452] on button "Next" at bounding box center [984, 453] width 40 height 21
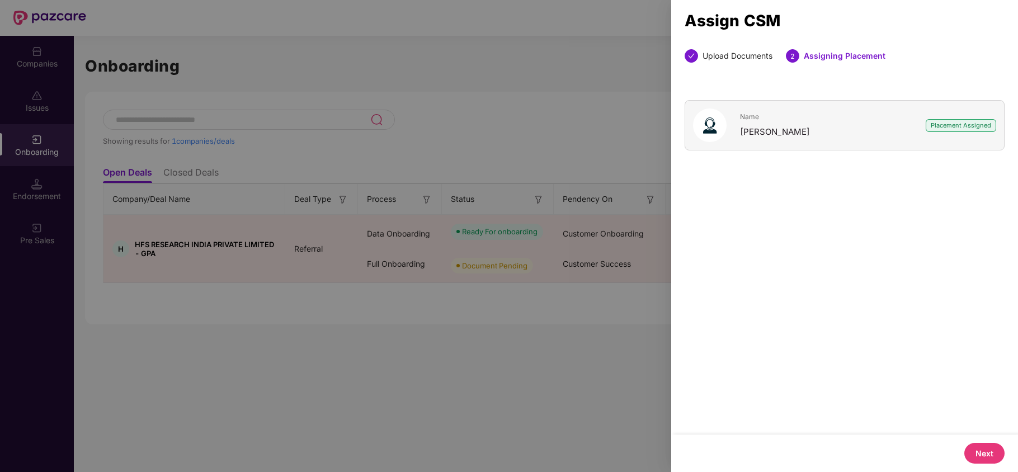
click at [971, 452] on button "Next" at bounding box center [984, 453] width 40 height 21
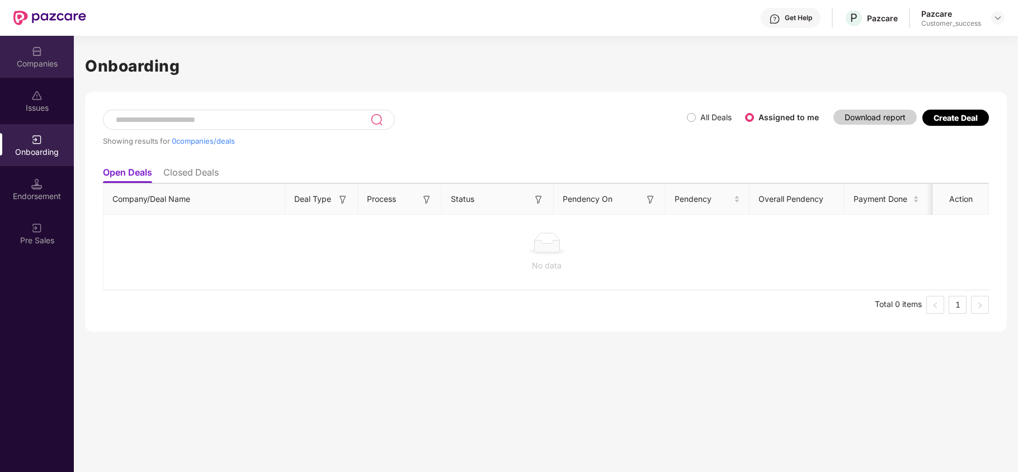
click at [37, 58] on div "Companies" at bounding box center [37, 63] width 74 height 11
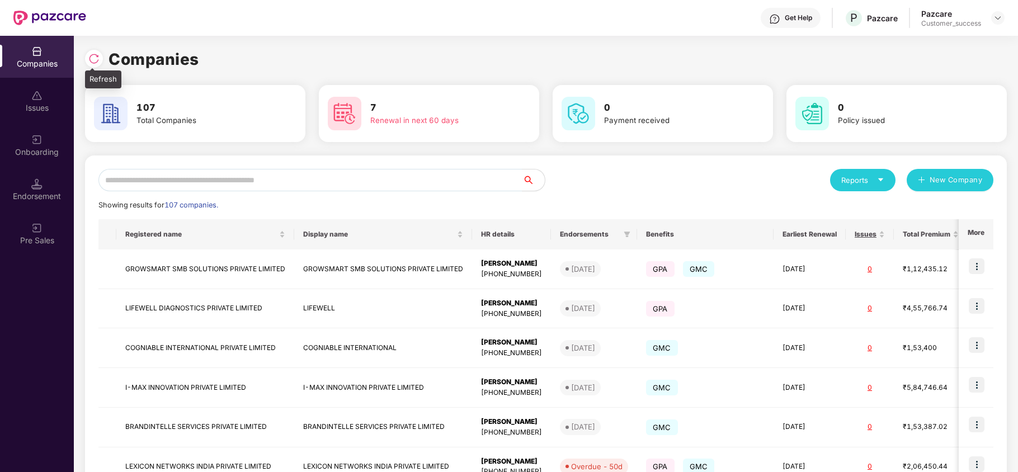
click at [95, 57] on img at bounding box center [93, 58] width 11 height 11
